Goal: Transaction & Acquisition: Purchase product/service

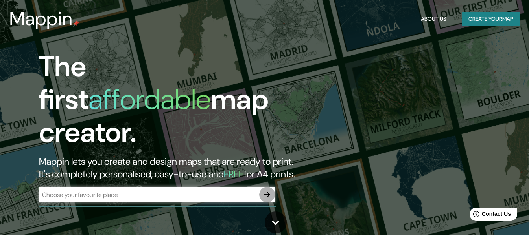
click at [270, 190] on icon "button" at bounding box center [266, 194] width 9 height 9
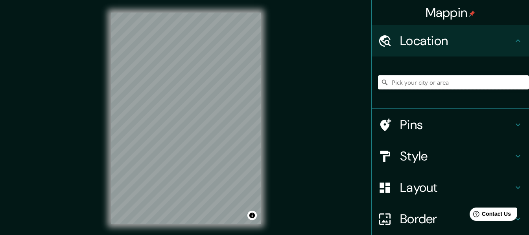
click at [421, 82] on input "Pick your city or area" at bounding box center [453, 82] width 151 height 14
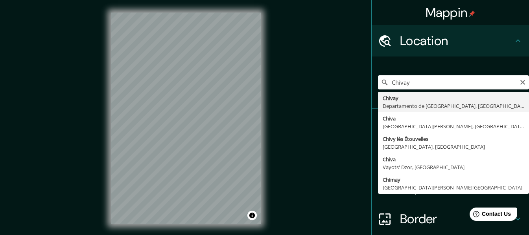
type input "[GEOGRAPHIC_DATA], [GEOGRAPHIC_DATA], [GEOGRAPHIC_DATA]"
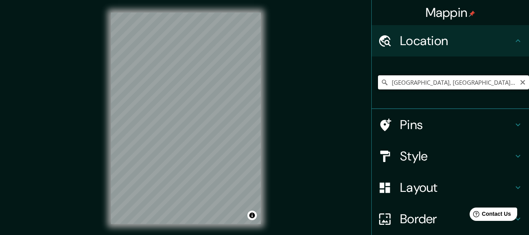
click at [477, 82] on input "[GEOGRAPHIC_DATA], [GEOGRAPHIC_DATA], [GEOGRAPHIC_DATA]" at bounding box center [453, 82] width 151 height 14
click at [503, 83] on input "[GEOGRAPHIC_DATA], [GEOGRAPHIC_DATA], [GEOGRAPHIC_DATA]" at bounding box center [453, 82] width 151 height 14
click at [102, 136] on div "© Mapbox © OpenStreetMap Improve this map" at bounding box center [185, 118] width 175 height 237
click at [456, 85] on input "[GEOGRAPHIC_DATA], [GEOGRAPHIC_DATA], [GEOGRAPHIC_DATA]" at bounding box center [453, 82] width 151 height 14
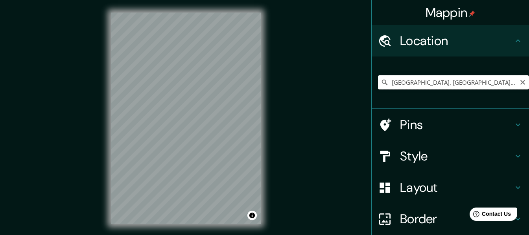
click at [519, 83] on input "[GEOGRAPHIC_DATA], [GEOGRAPHIC_DATA], [GEOGRAPHIC_DATA]" at bounding box center [453, 82] width 151 height 14
click at [520, 81] on icon "Clear" at bounding box center [522, 82] width 5 height 5
click at [462, 84] on input "Pick your city or area" at bounding box center [453, 82] width 151 height 14
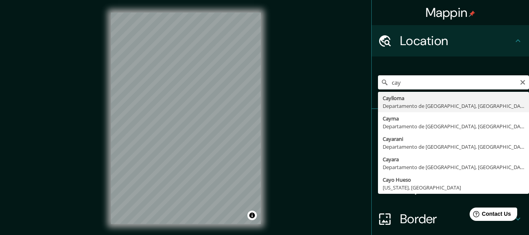
type input "Caylloma, [GEOGRAPHIC_DATA], [GEOGRAPHIC_DATA]"
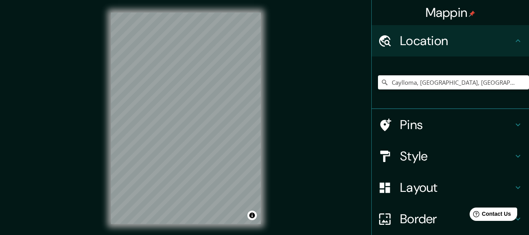
click at [443, 153] on h4 "Style" at bounding box center [456, 157] width 113 height 16
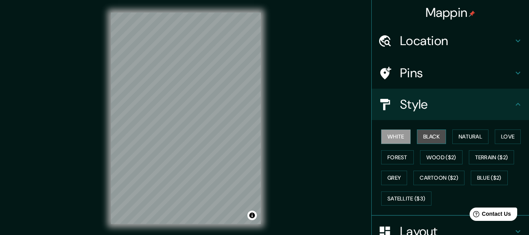
click at [435, 137] on button "Black" at bounding box center [431, 137] width 29 height 15
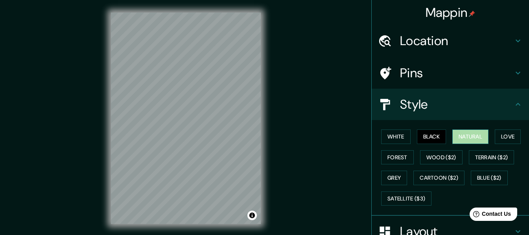
click at [468, 140] on button "Natural" at bounding box center [470, 137] width 36 height 15
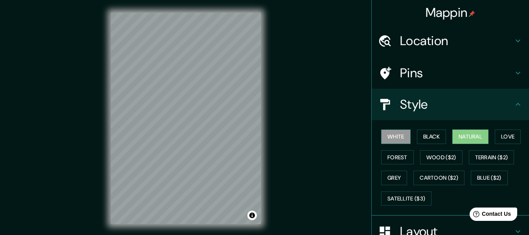
click at [404, 140] on button "White" at bounding box center [395, 137] width 29 height 15
click at [466, 138] on button "Natural" at bounding box center [470, 137] width 36 height 15
click at [511, 139] on button "Love" at bounding box center [507, 137] width 26 height 15
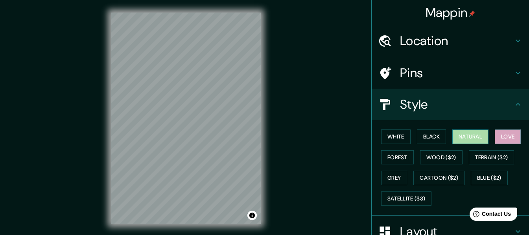
click at [469, 139] on button "Natural" at bounding box center [470, 137] width 36 height 15
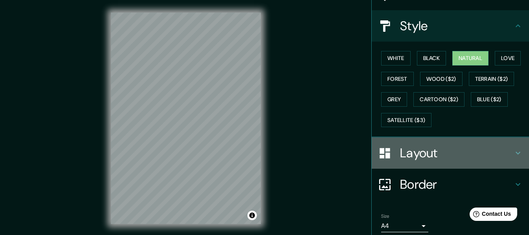
click at [445, 154] on h4 "Layout" at bounding box center [456, 153] width 113 height 16
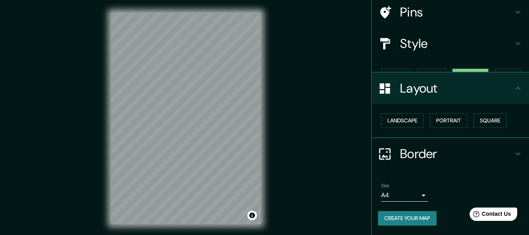
scroll to position [47, 0]
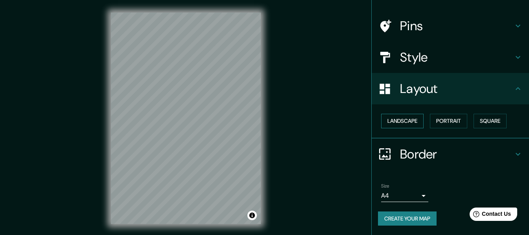
click at [387, 118] on button "Landscape" at bounding box center [402, 121] width 42 height 15
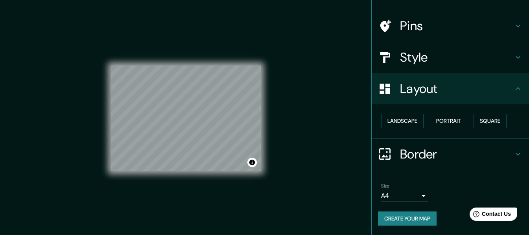
click at [453, 125] on button "Portrait" at bounding box center [448, 121] width 37 height 15
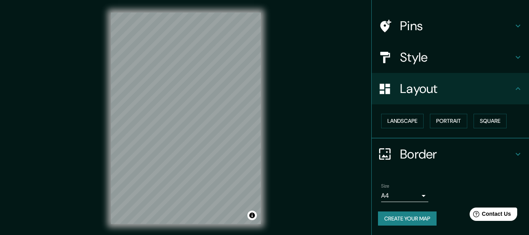
scroll to position [14, 0]
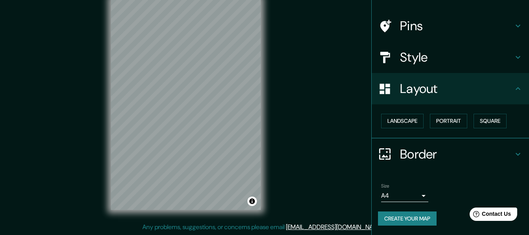
click at [413, 151] on h4 "Border" at bounding box center [456, 155] width 113 height 16
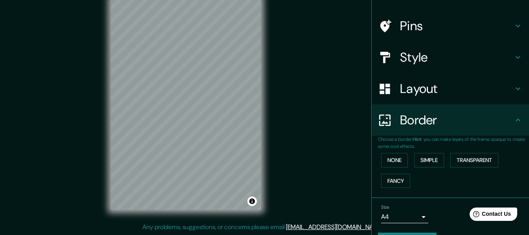
click at [440, 159] on div "None Simple Transparent Fancy" at bounding box center [453, 170] width 151 height 41
click at [458, 158] on button "Transparent" at bounding box center [474, 160] width 48 height 15
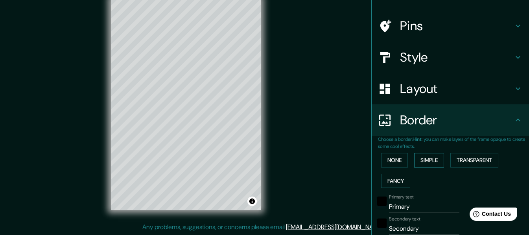
click at [427, 159] on button "Simple" at bounding box center [429, 160] width 30 height 15
click at [387, 162] on button "None" at bounding box center [394, 160] width 27 height 15
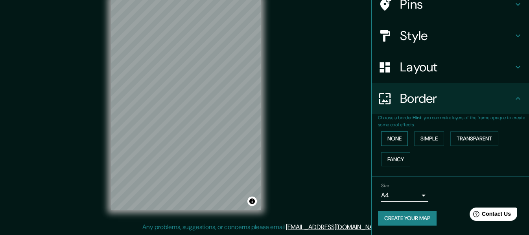
scroll to position [0, 0]
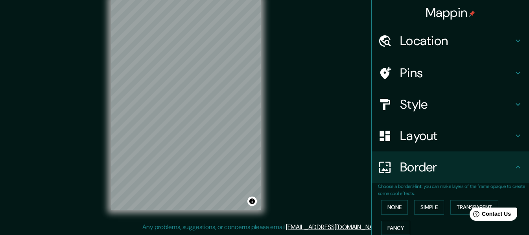
click at [426, 32] on div "Location" at bounding box center [449, 40] width 157 height 31
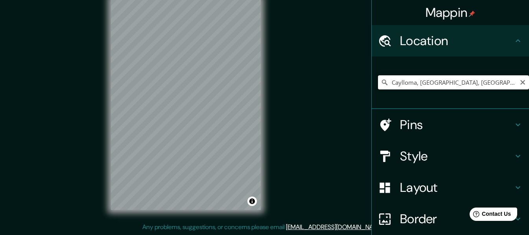
click at [510, 83] on input "Caylloma, [GEOGRAPHIC_DATA], [GEOGRAPHIC_DATA]" at bounding box center [453, 82] width 151 height 14
click at [519, 83] on icon "Clear" at bounding box center [522, 82] width 6 height 6
click at [466, 84] on input "Pick your city or area" at bounding box center [453, 82] width 151 height 14
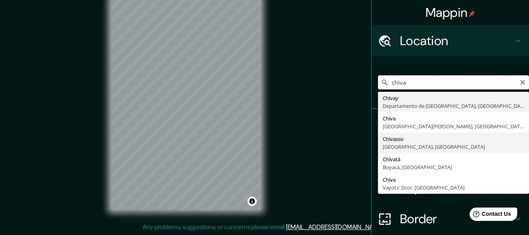
scroll to position [39, 0]
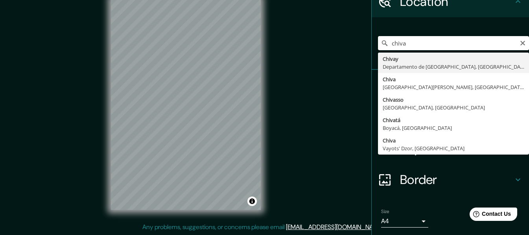
type input "[GEOGRAPHIC_DATA], [GEOGRAPHIC_DATA], [GEOGRAPHIC_DATA]"
